Goal: Information Seeking & Learning: Learn about a topic

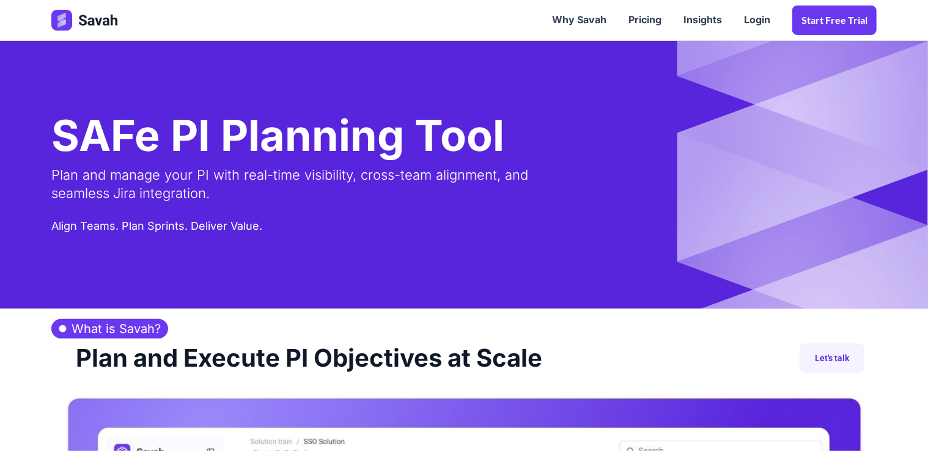
click at [651, 28] on link "Pricing" at bounding box center [645, 20] width 55 height 38
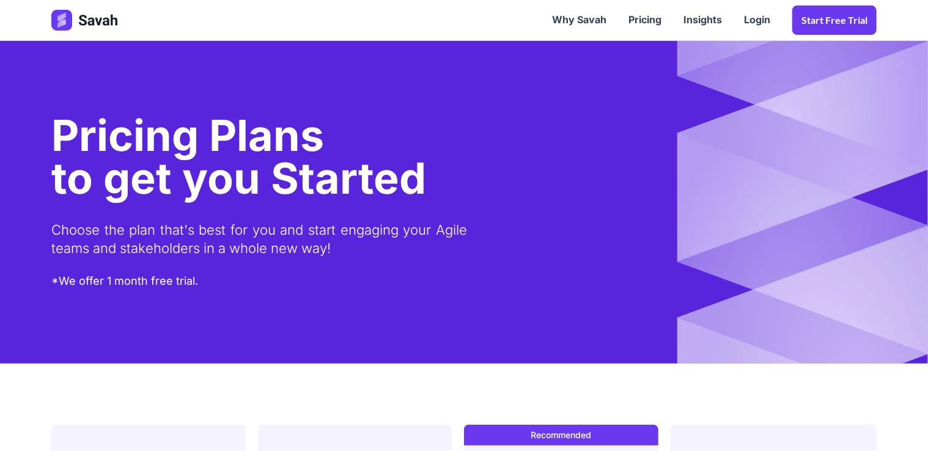
click at [701, 22] on link "Insights" at bounding box center [703, 20] width 61 height 38
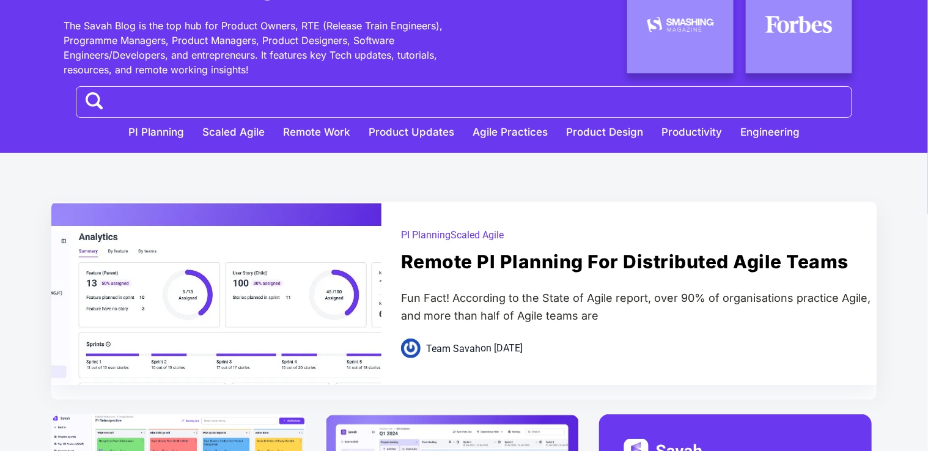
scroll to position [122, 0]
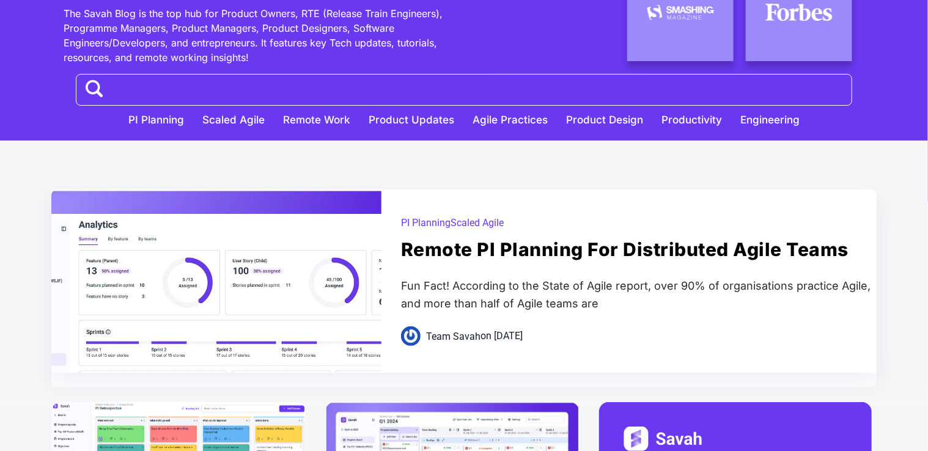
click at [227, 257] on div at bounding box center [216, 355] width 330 height 330
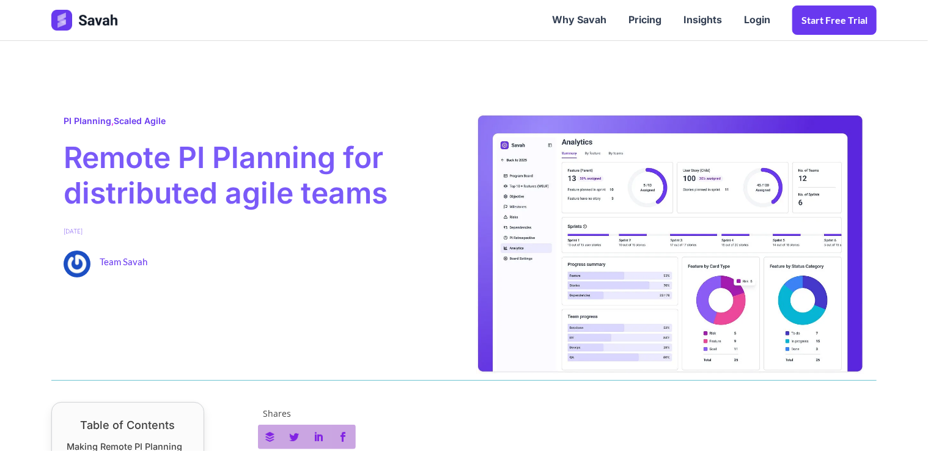
click at [642, 26] on link "Pricing" at bounding box center [645, 20] width 55 height 38
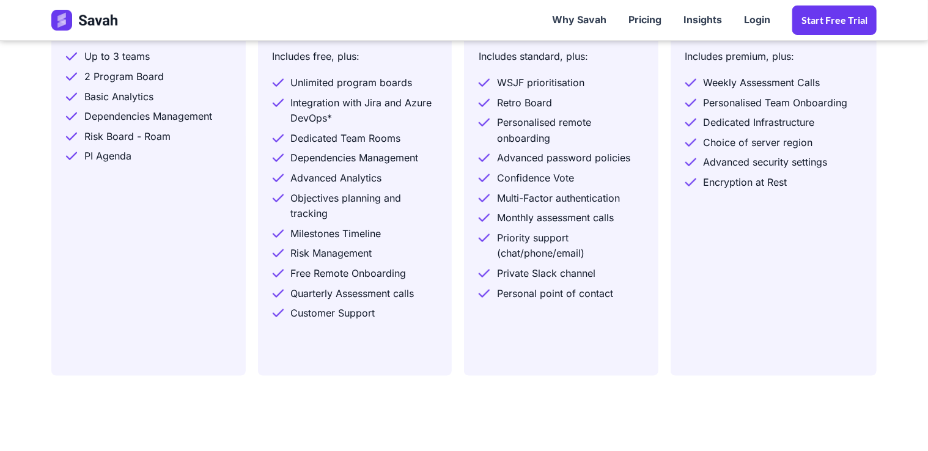
scroll to position [611, 0]
